Goal: Information Seeking & Learning: Understand process/instructions

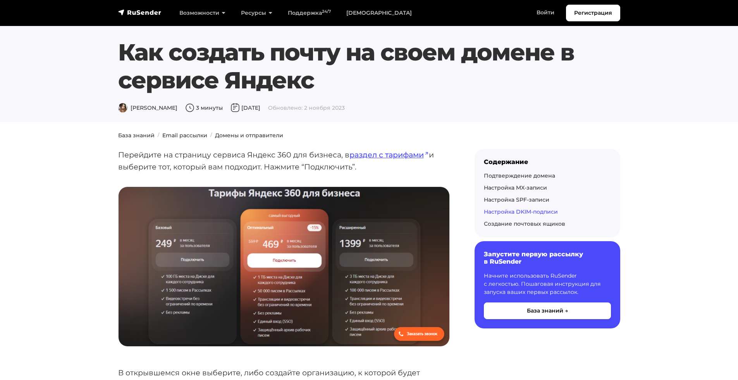
click at [497, 212] on link "Настройка DKIM-подписи" at bounding box center [521, 211] width 74 height 7
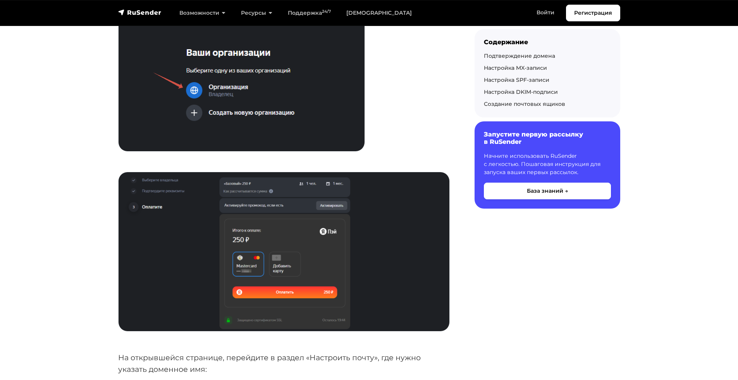
scroll to position [332, 0]
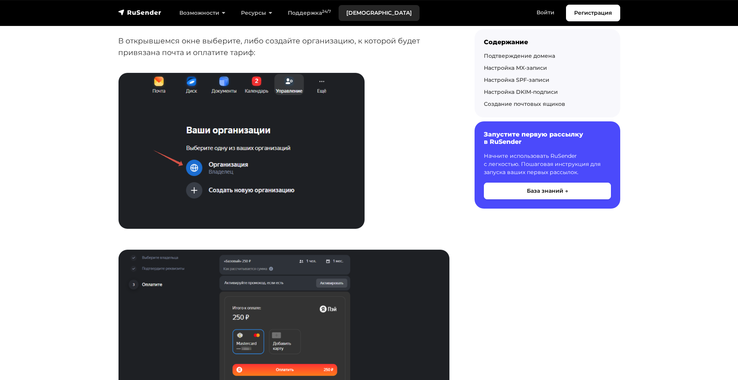
click at [342, 17] on link "[DEMOGRAPHIC_DATA]" at bounding box center [379, 13] width 81 height 16
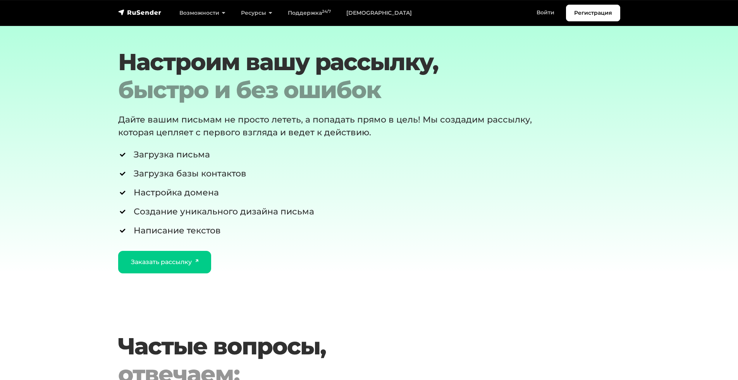
scroll to position [1409, 0]
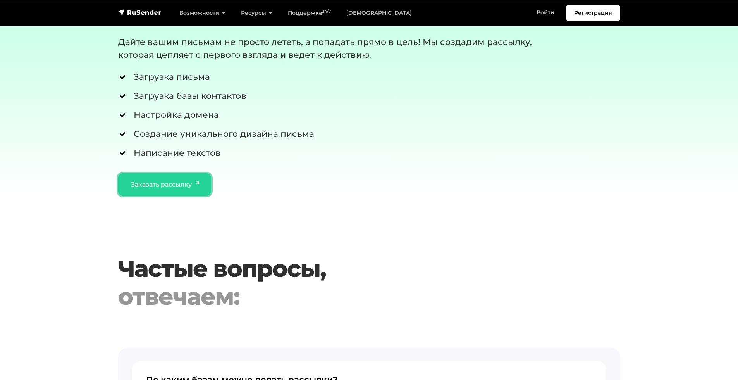
click at [171, 175] on link "Заказать рассылку" at bounding box center [164, 184] width 93 height 22
